Goal: Task Accomplishment & Management: Manage account settings

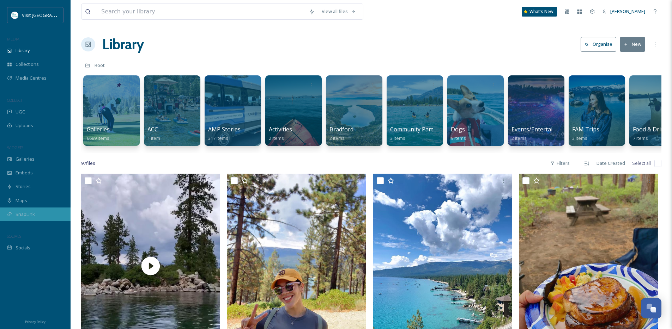
click at [30, 213] on span "SnapLink" at bounding box center [25, 214] width 19 height 7
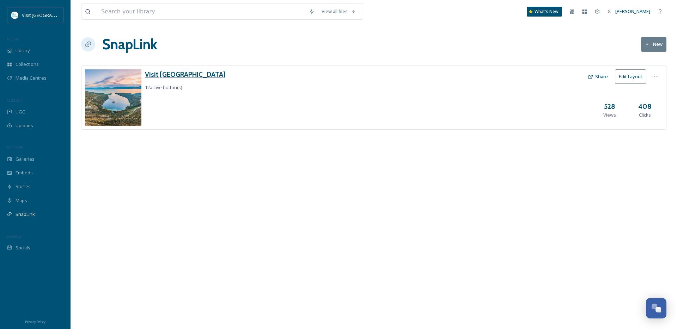
click at [176, 73] on h3 "Visit [GEOGRAPHIC_DATA]" at bounding box center [185, 74] width 81 height 10
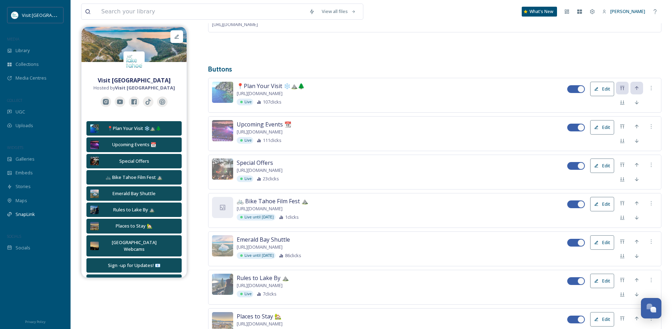
scroll to position [212, 0]
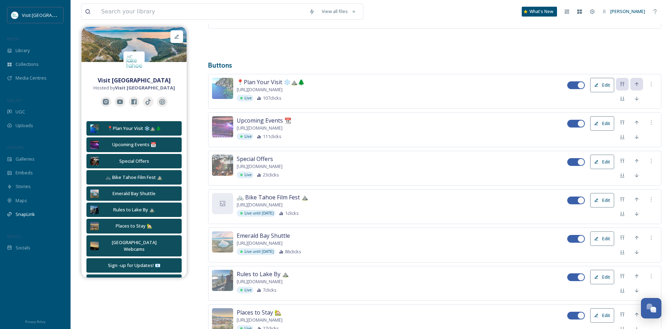
click at [586, 234] on div "Edit" at bounding box center [612, 245] width 90 height 27
click at [597, 234] on button "Edit" at bounding box center [602, 239] width 24 height 14
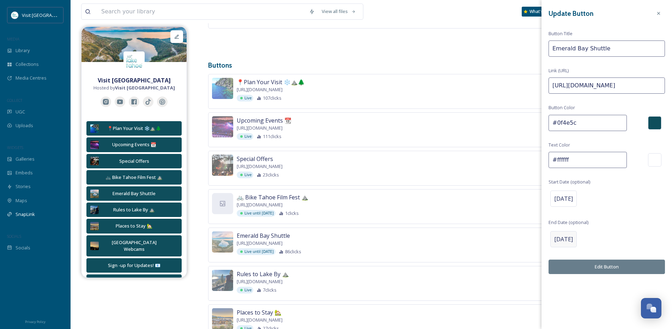
click at [573, 242] on span "[DATE]" at bounding box center [563, 239] width 19 height 8
click at [610, 238] on input "[DATE]" at bounding box center [585, 239] width 70 height 16
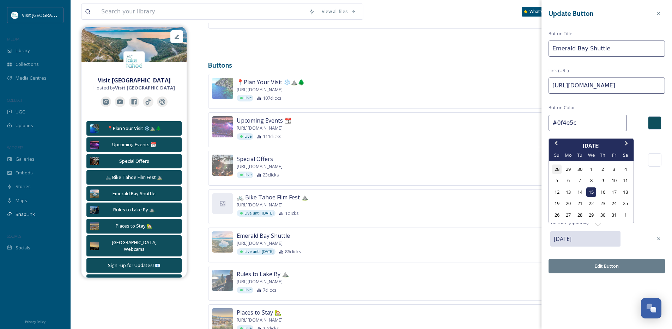
click at [558, 170] on div "28" at bounding box center [557, 170] width 10 height 10
type input "[DATE]"
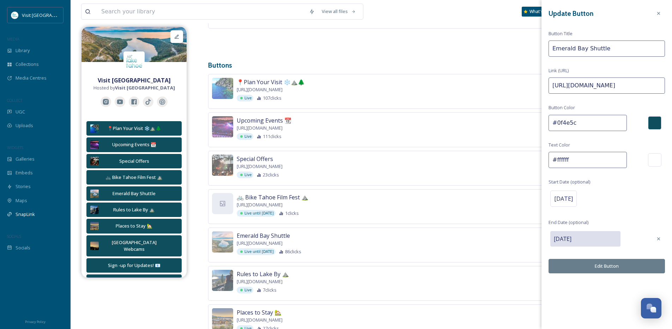
click at [569, 308] on div "Update Button Button Title Emerald Bay Shuttle Link (URL) [URL][DOMAIN_NAME] Bu…" at bounding box center [606, 164] width 130 height 329
click at [657, 12] on icon at bounding box center [658, 13] width 3 height 3
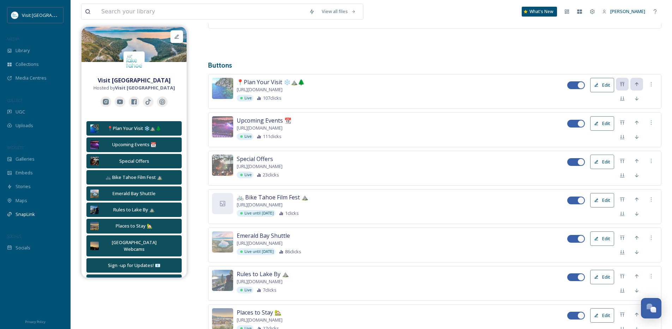
click at [604, 242] on button "Edit" at bounding box center [602, 239] width 24 height 14
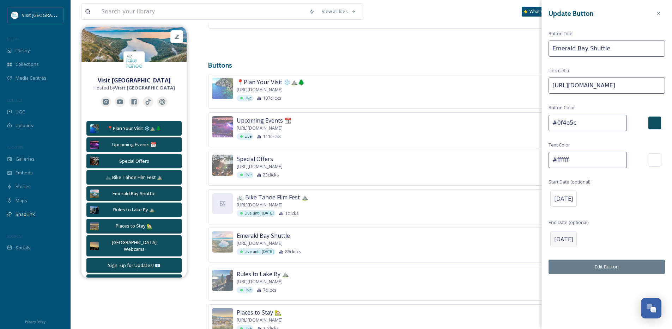
click at [572, 241] on span "[DATE]" at bounding box center [563, 239] width 19 height 8
click at [601, 237] on input "[DATE]" at bounding box center [585, 239] width 70 height 16
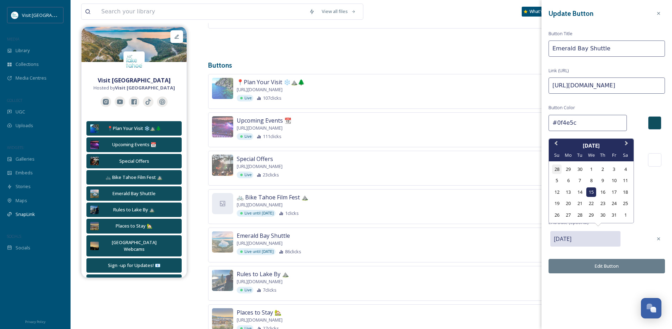
click at [557, 168] on div "28" at bounding box center [557, 170] width 10 height 10
type input "[DATE]"
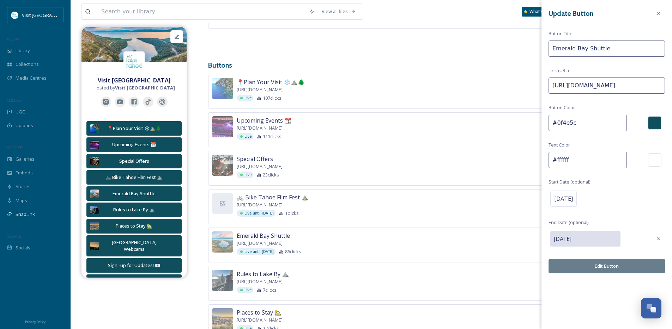
click at [586, 270] on button "Edit Button" at bounding box center [606, 266] width 116 height 14
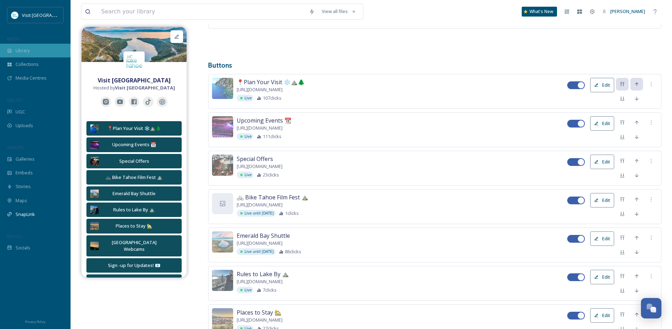
click at [25, 50] on span "Library" at bounding box center [23, 50] width 14 height 7
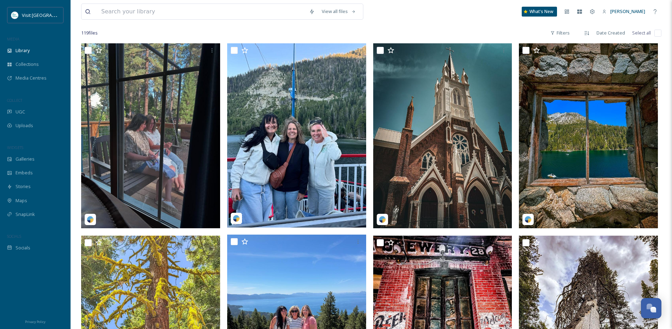
scroll to position [132, 0]
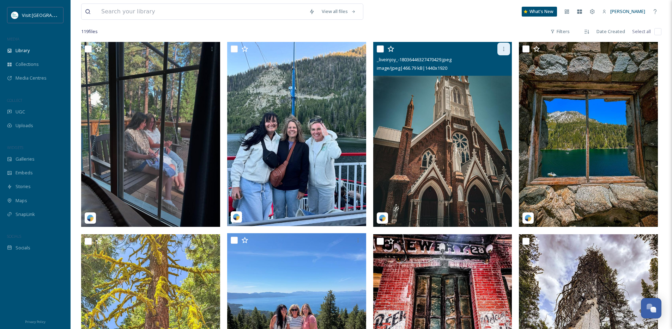
click at [507, 54] on div at bounding box center [503, 49] width 13 height 13
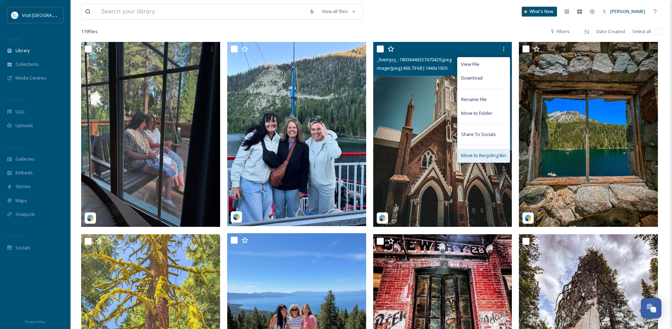
click at [488, 158] on span "Move to Recycling Bin" at bounding box center [483, 155] width 45 height 7
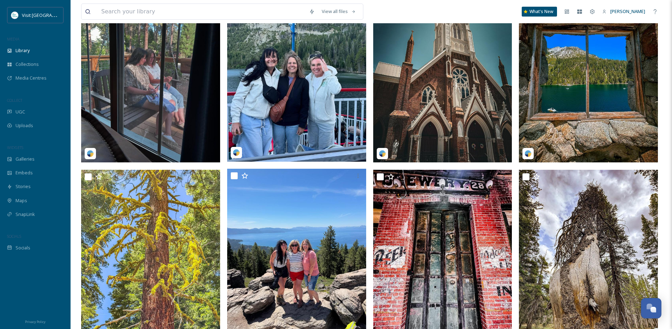
scroll to position [204, 0]
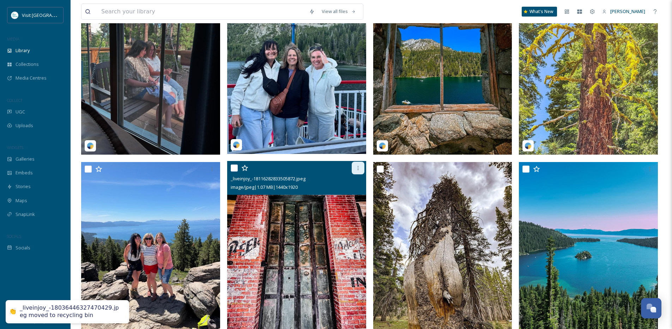
click at [357, 170] on icon at bounding box center [357, 168] width 1 height 4
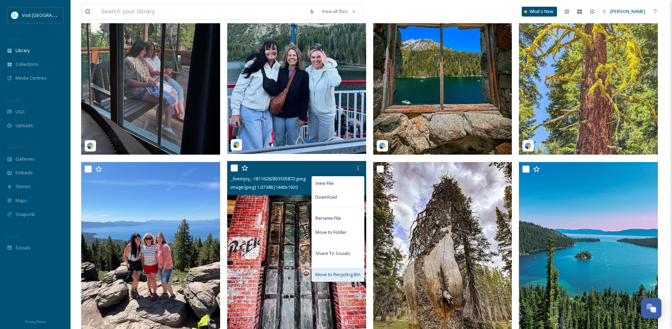
click at [339, 278] on span "Move to Recycling Bin" at bounding box center [337, 274] width 45 height 7
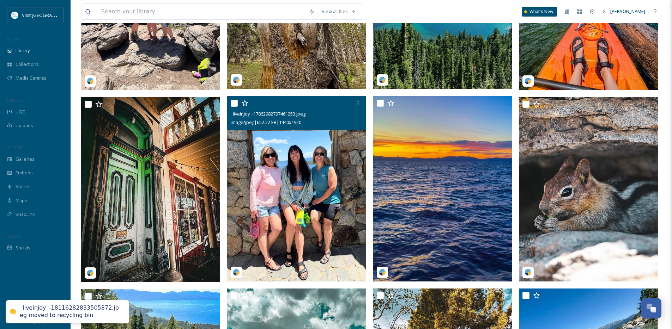
scroll to position [483, 0]
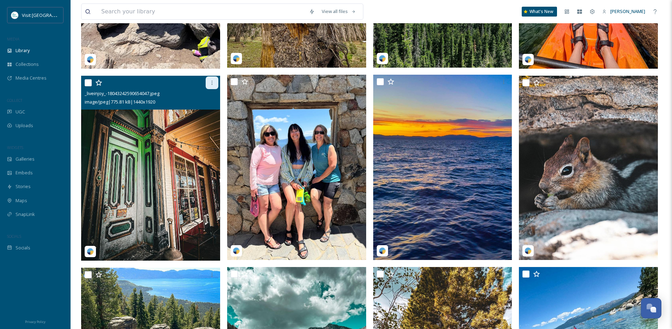
click at [212, 86] on icon at bounding box center [212, 83] width 6 height 6
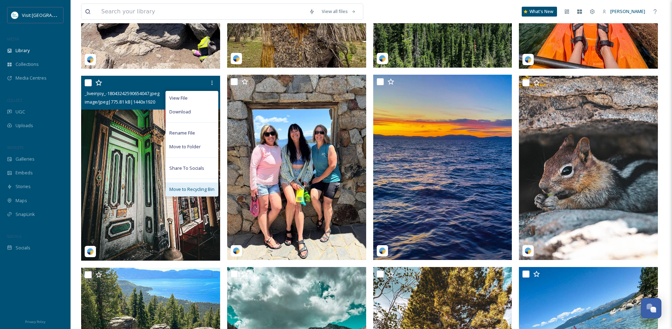
click at [191, 193] on span "Move to Recycling Bin" at bounding box center [191, 189] width 45 height 7
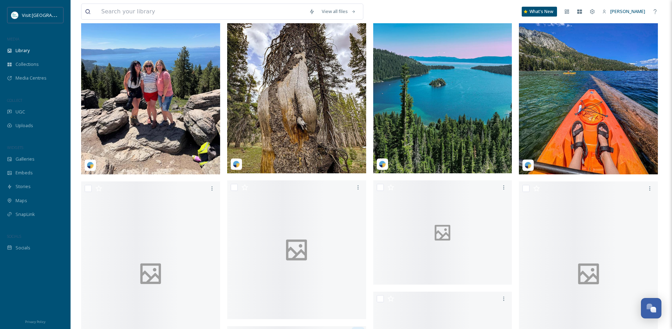
scroll to position [515, 0]
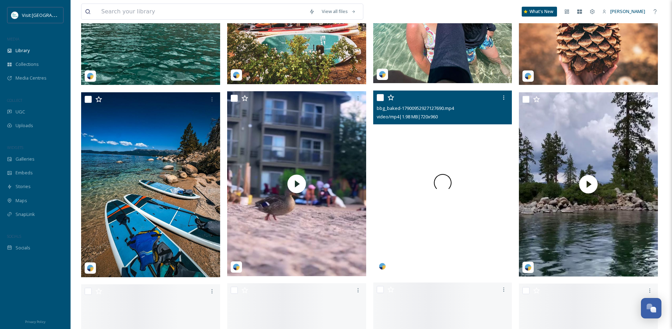
scroll to position [860, 0]
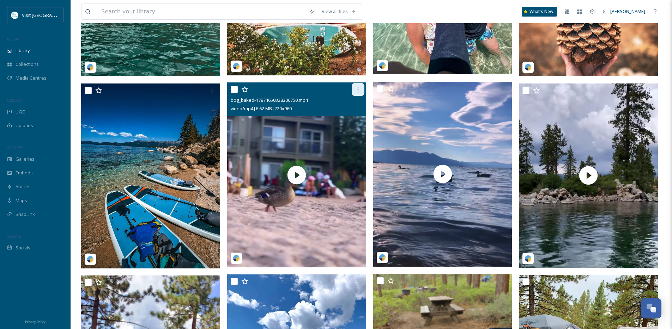
click at [358, 92] on icon at bounding box center [358, 90] width 6 height 6
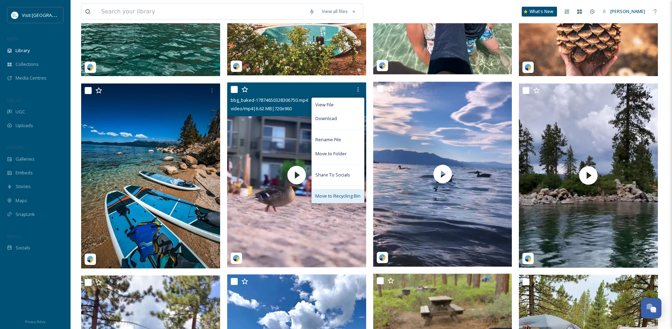
click at [324, 200] on span "Move to Recycling Bin" at bounding box center [337, 196] width 45 height 7
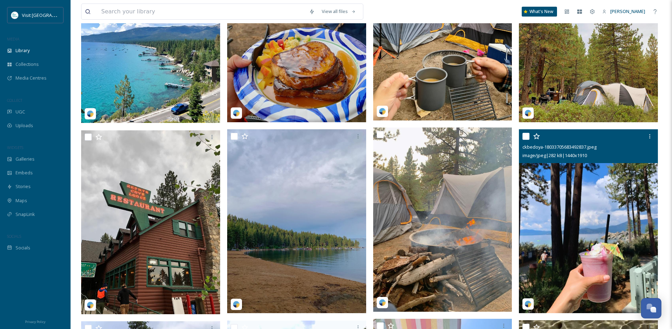
scroll to position [1213, 0]
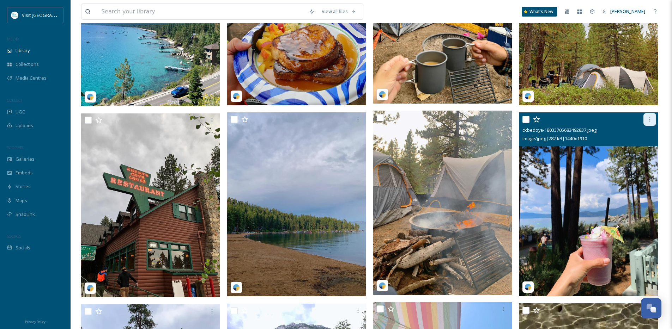
click at [647, 122] on icon at bounding box center [650, 120] width 6 height 6
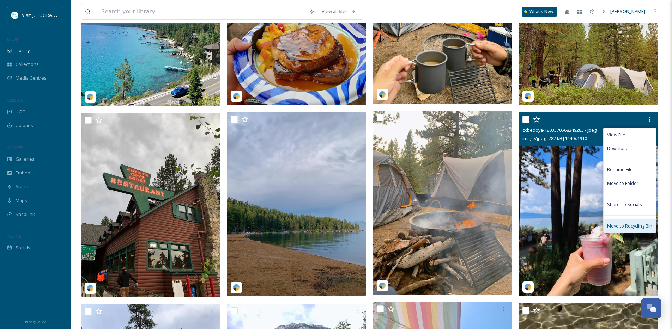
click at [616, 230] on span "Move to Recycling Bin" at bounding box center [629, 226] width 45 height 7
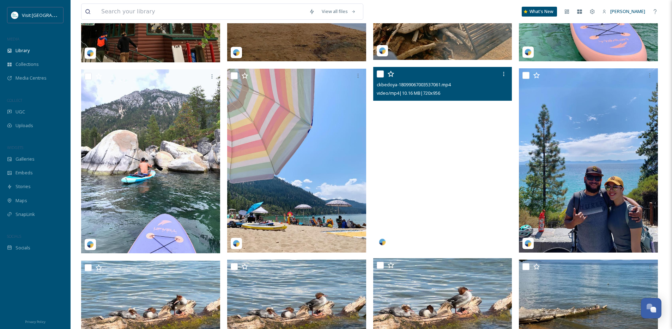
scroll to position [1449, 0]
